Goal: Information Seeking & Learning: Check status

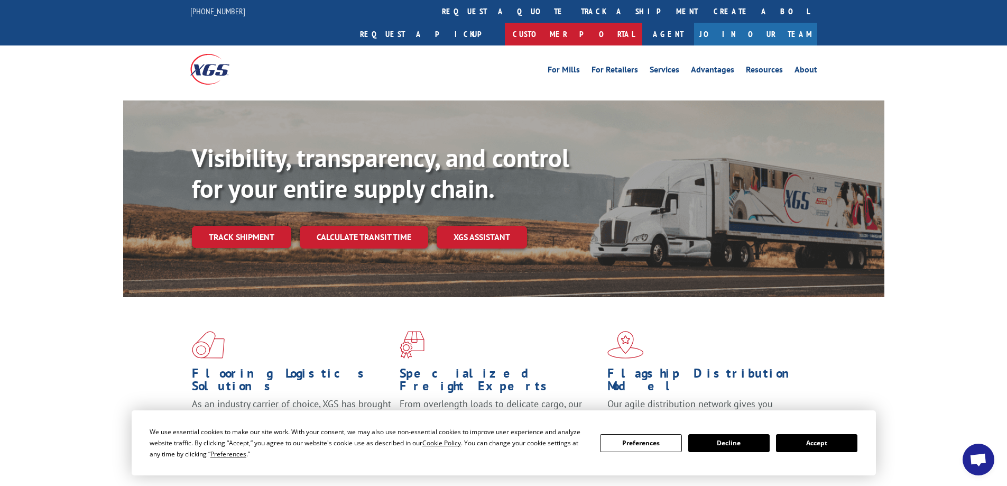
click at [642, 23] on link "Customer Portal" at bounding box center [573, 34] width 137 height 23
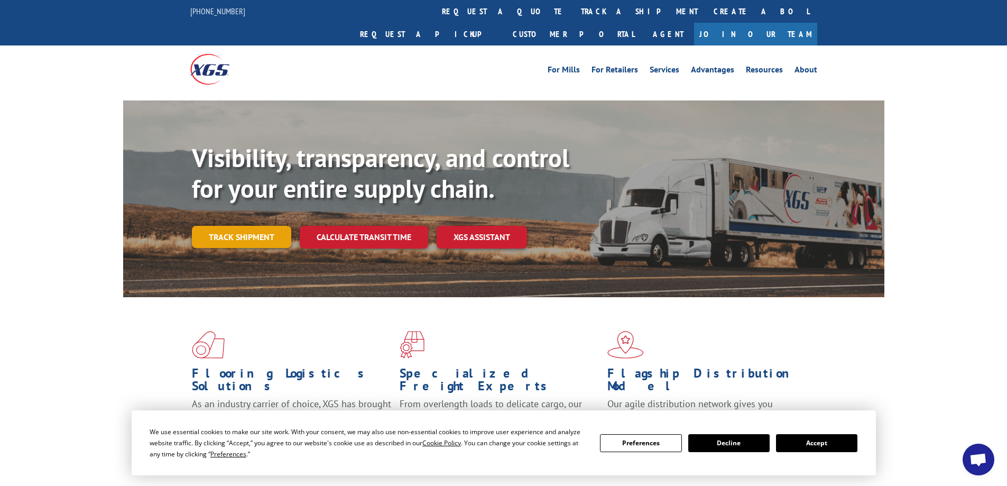
click at [206, 226] on link "Track shipment" at bounding box center [241, 237] width 99 height 22
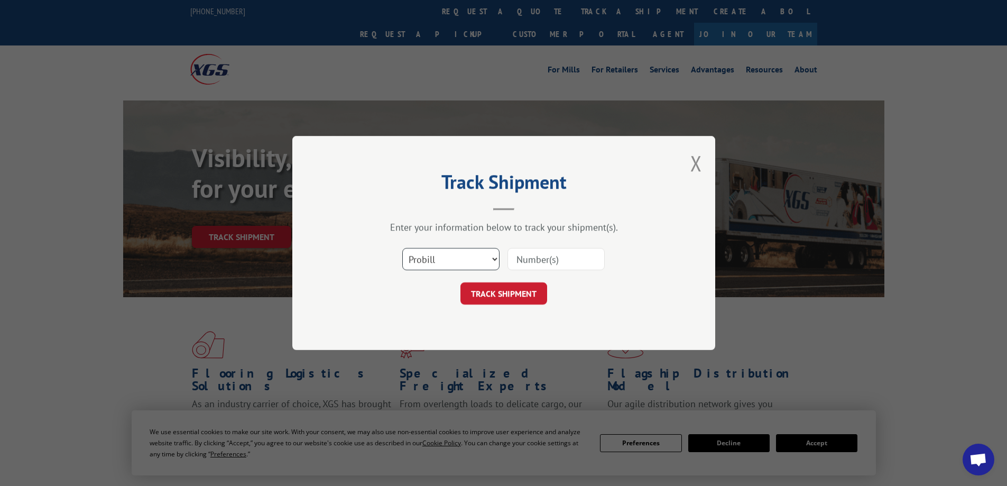
click at [430, 264] on select "Select category... Probill BOL PO" at bounding box center [450, 259] width 97 height 22
select select "po"
click at [402, 248] on select "Select category... Probill BOL PO" at bounding box center [450, 259] width 97 height 22
click at [533, 264] on input at bounding box center [556, 259] width 97 height 22
type input "54421"
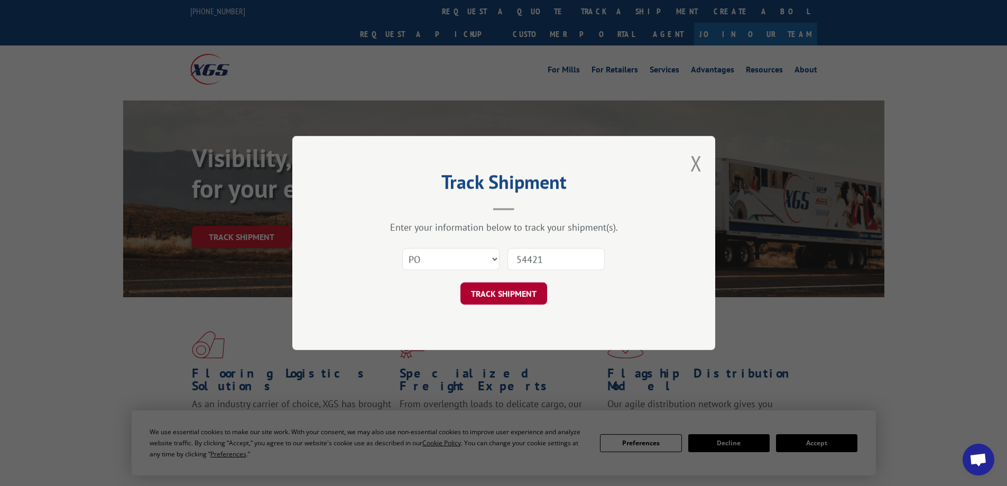
click at [512, 296] on button "TRACK SHIPMENT" at bounding box center [503, 293] width 87 height 22
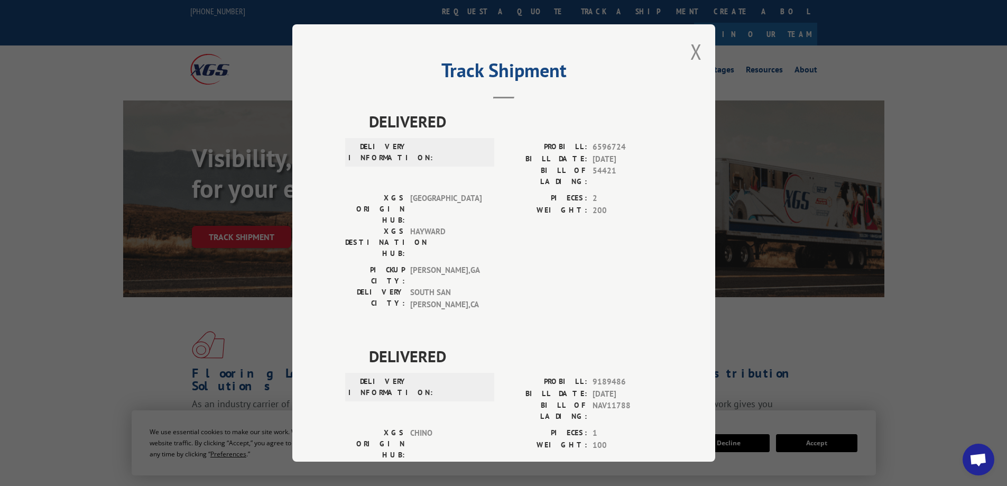
click at [686, 53] on div "Track Shipment DELIVERED DELIVERY INFORMATION: PROBILL: 6596724 BILL DATE: [DAT…" at bounding box center [503, 242] width 423 height 437
click at [691, 52] on button "Close modal" at bounding box center [696, 52] width 12 height 28
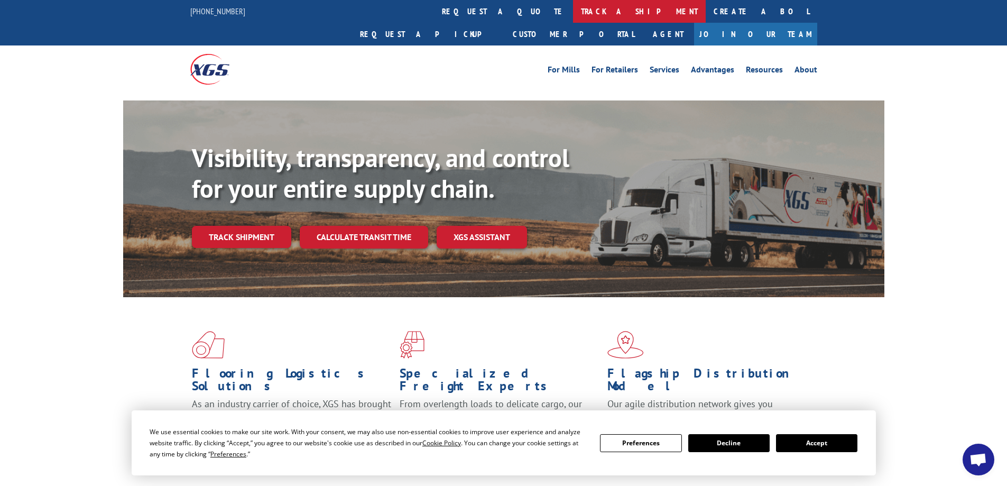
click at [573, 13] on link "track a shipment" at bounding box center [639, 11] width 133 height 23
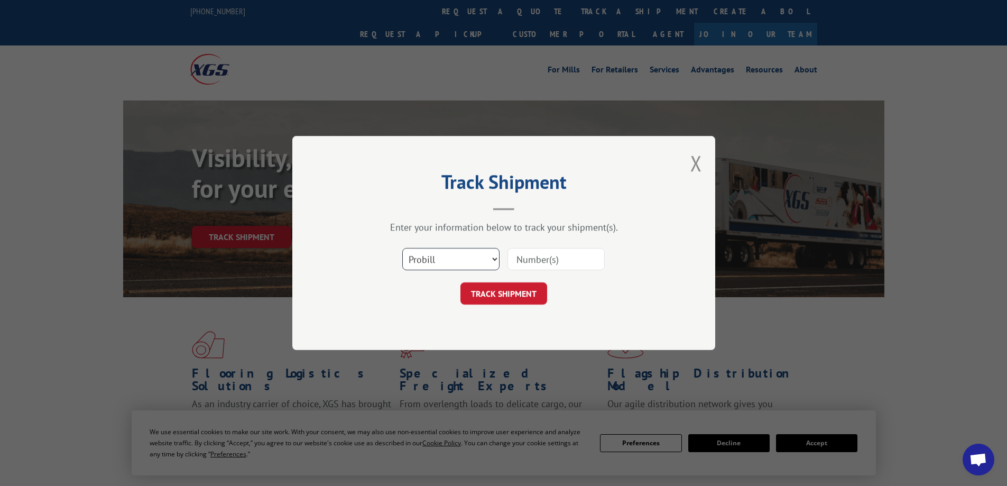
click at [468, 261] on select "Select category... Probill BOL PO" at bounding box center [450, 259] width 97 height 22
select select "bol"
click at [402, 248] on select "Select category... Probill BOL PO" at bounding box center [450, 259] width 97 height 22
click at [560, 263] on input at bounding box center [556, 259] width 97 height 22
type input "5548484"
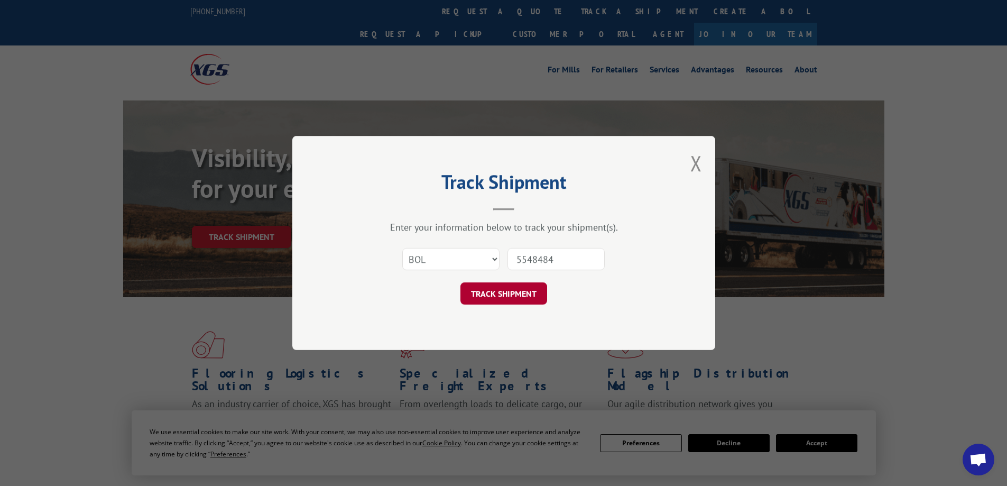
click at [510, 298] on button "TRACK SHIPMENT" at bounding box center [503, 293] width 87 height 22
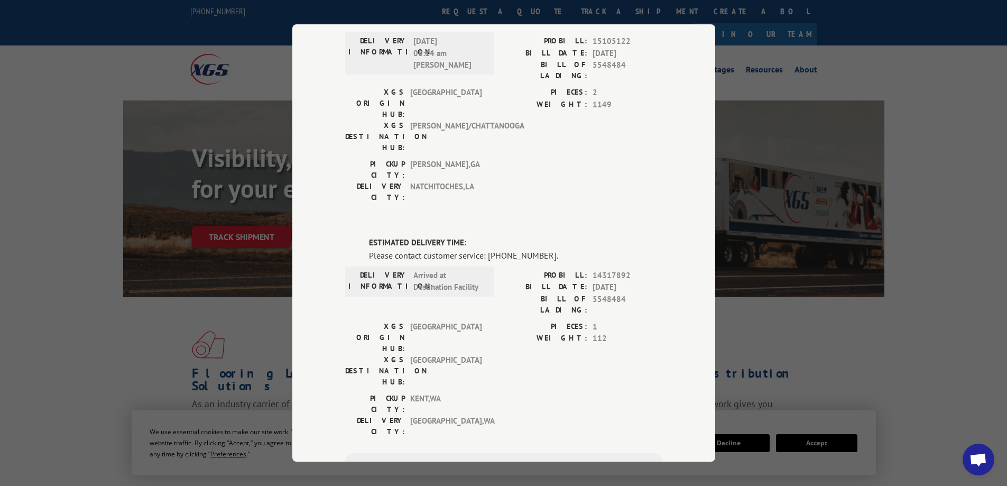
scroll to position [53, 0]
